Goal: Information Seeking & Learning: Compare options

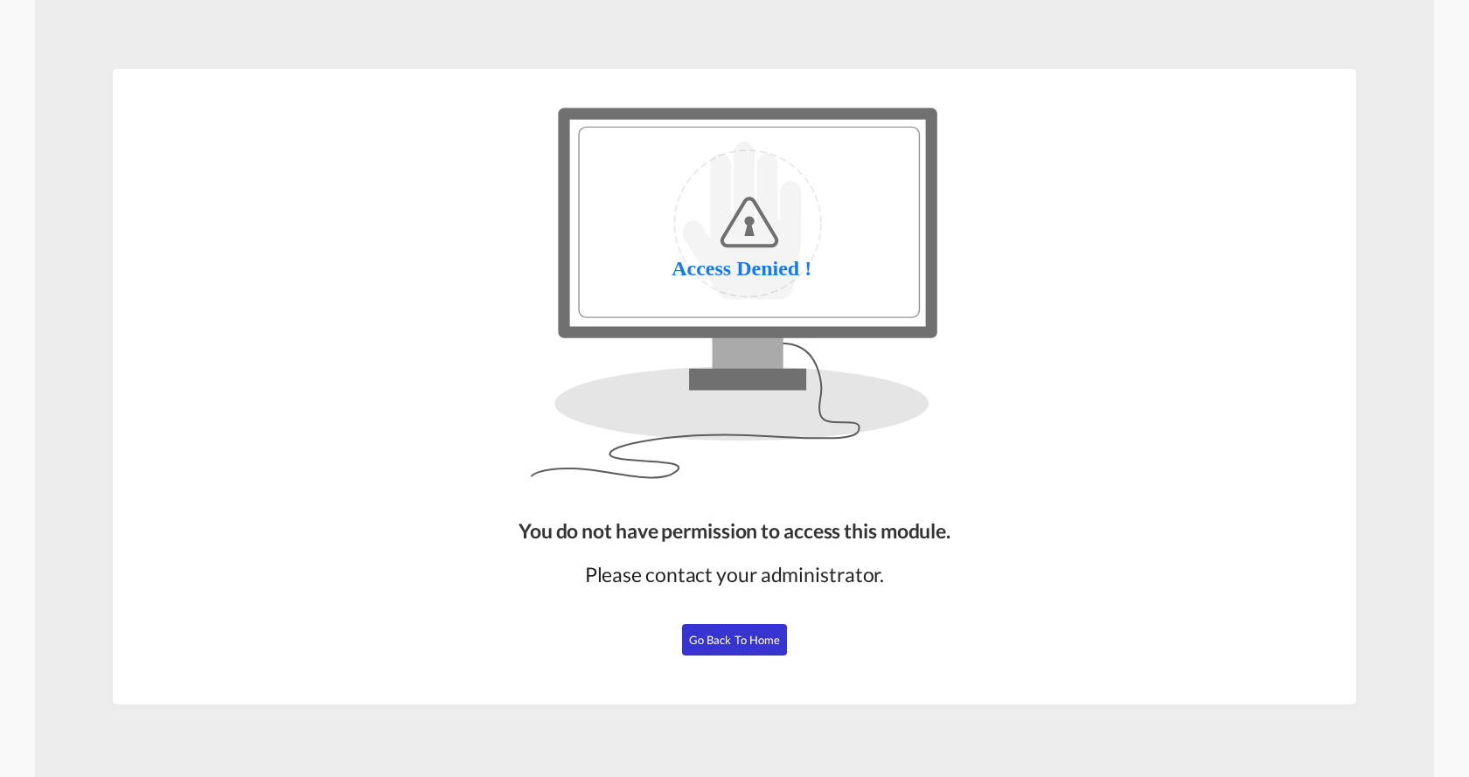
click at [726, 636] on span "Go Back to Home" at bounding box center [735, 640] width 92 height 14
